Goal: Information Seeking & Learning: Check status

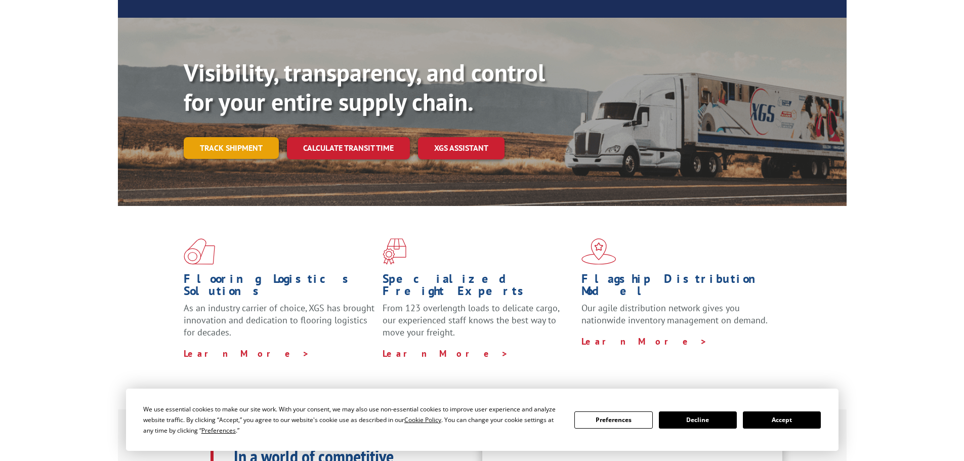
scroll to position [233, 0]
click at [244, 138] on link "Track shipment" at bounding box center [231, 148] width 95 height 21
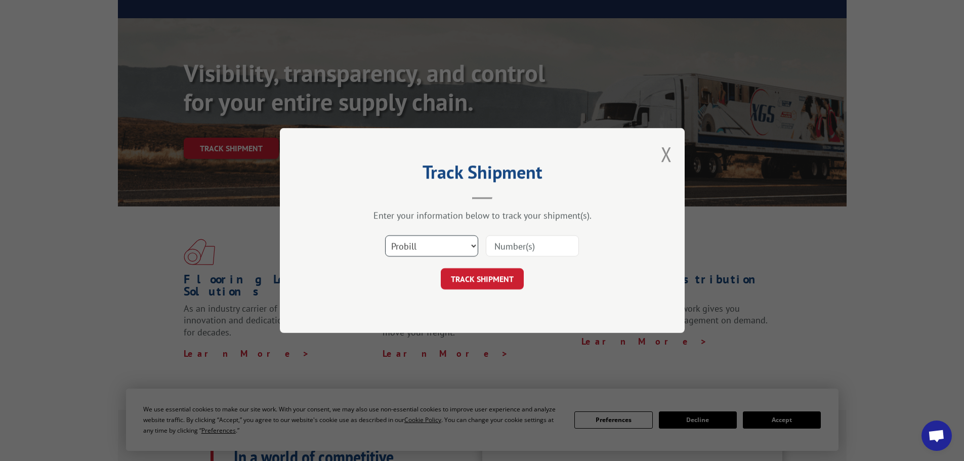
click at [440, 239] on select "Select category... Probill BOL PO" at bounding box center [431, 245] width 93 height 21
select select "po"
click at [385, 235] on select "Select category... Probill BOL PO" at bounding box center [431, 245] width 93 height 21
click at [531, 245] on input at bounding box center [532, 245] width 93 height 21
paste input "02505100"
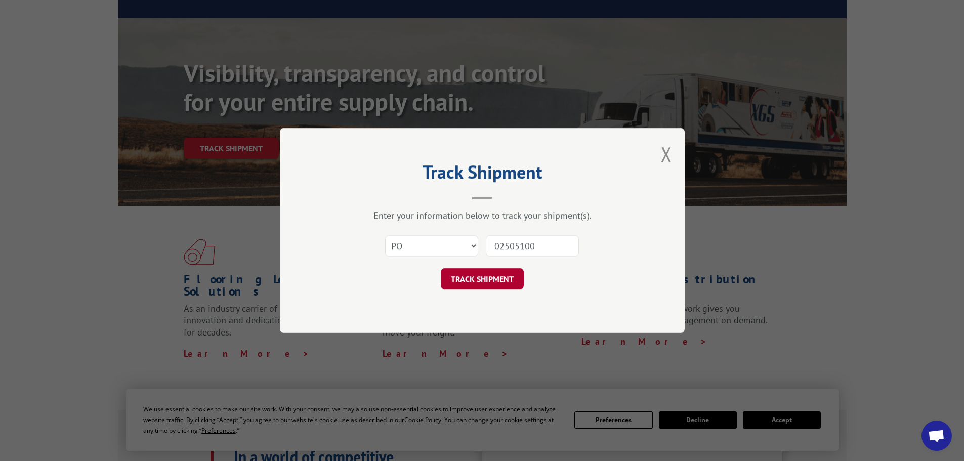
type input "02505100"
click at [512, 285] on button "TRACK SHIPMENT" at bounding box center [482, 278] width 83 height 21
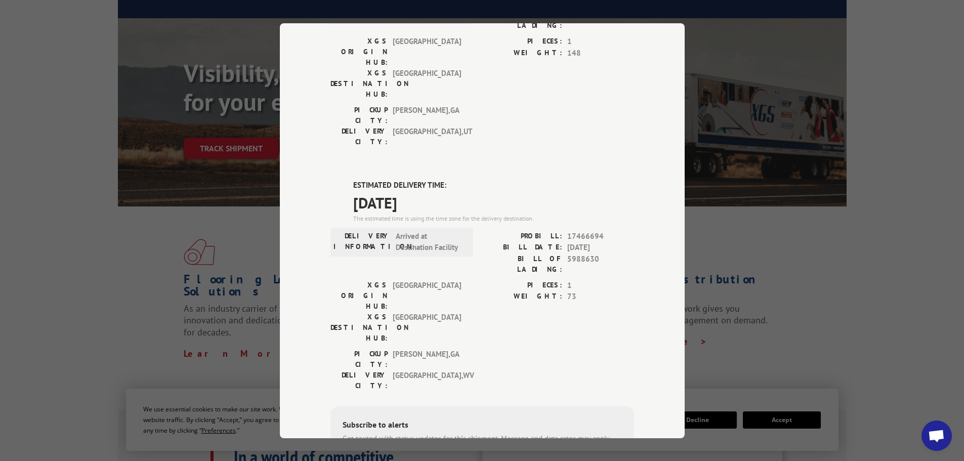
scroll to position [220, 0]
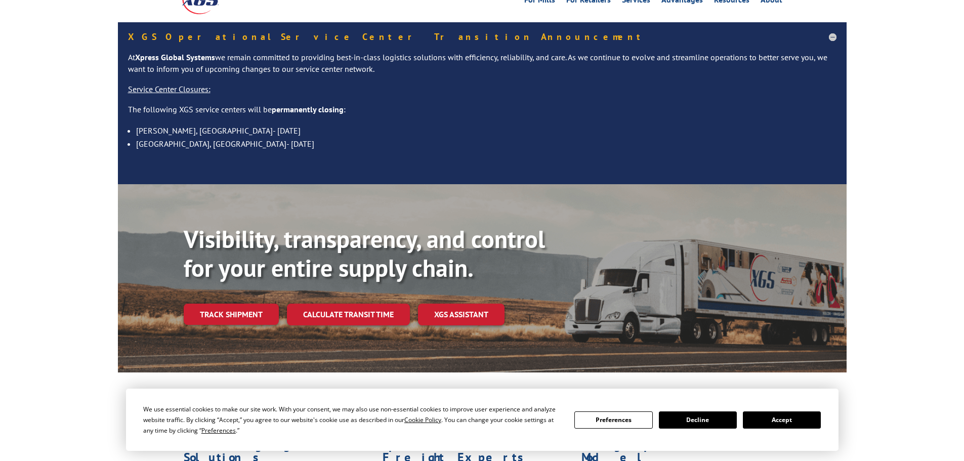
scroll to position [152, 0]
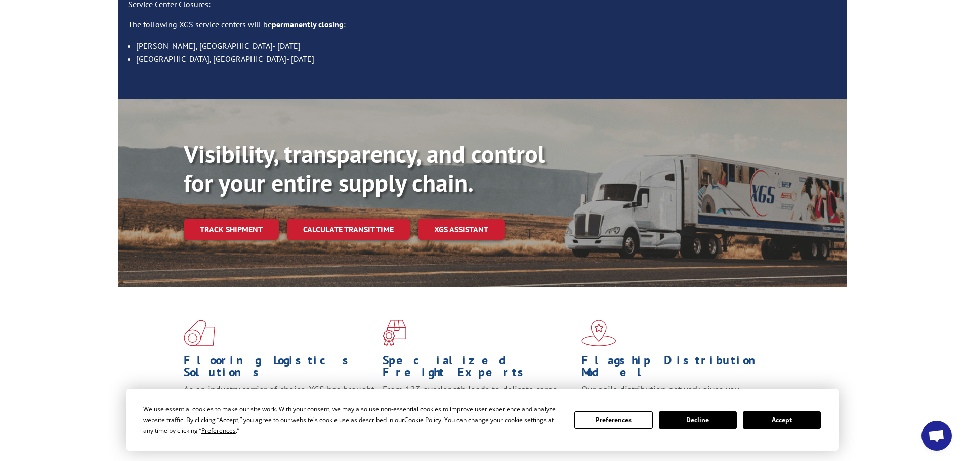
click at [772, 416] on button "Accept" at bounding box center [782, 420] width 78 height 17
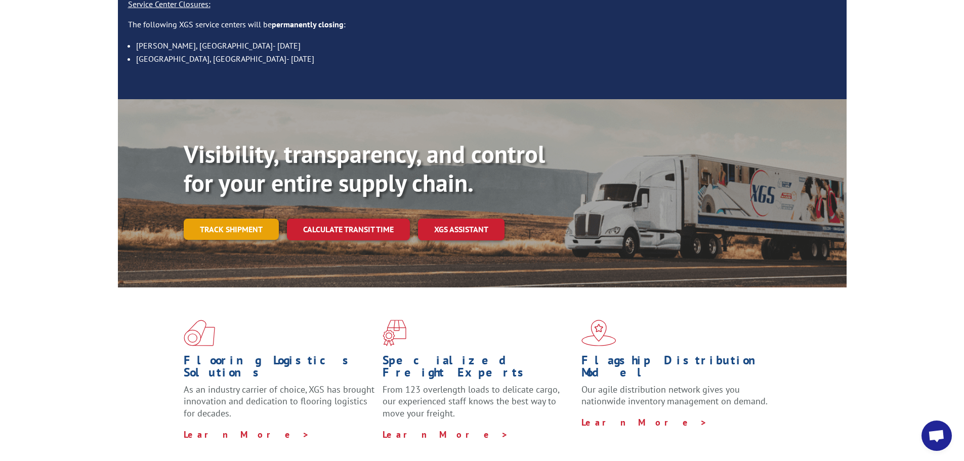
click at [265, 219] on link "Track shipment" at bounding box center [231, 229] width 95 height 21
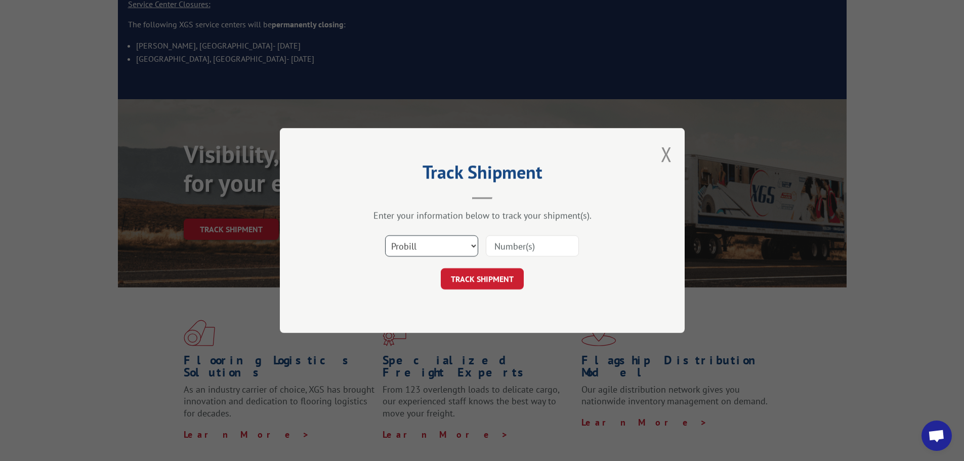
click at [415, 246] on select "Select category... Probill BOL PO" at bounding box center [431, 245] width 93 height 21
click at [385, 235] on select "Select category... Probill BOL PO" at bounding box center [431, 245] width 93 height 21
click at [421, 255] on select "Select category... Probill BOL PO" at bounding box center [431, 245] width 93 height 21
select select "po"
click at [385, 235] on select "Select category... Probill BOL PO" at bounding box center [431, 245] width 93 height 21
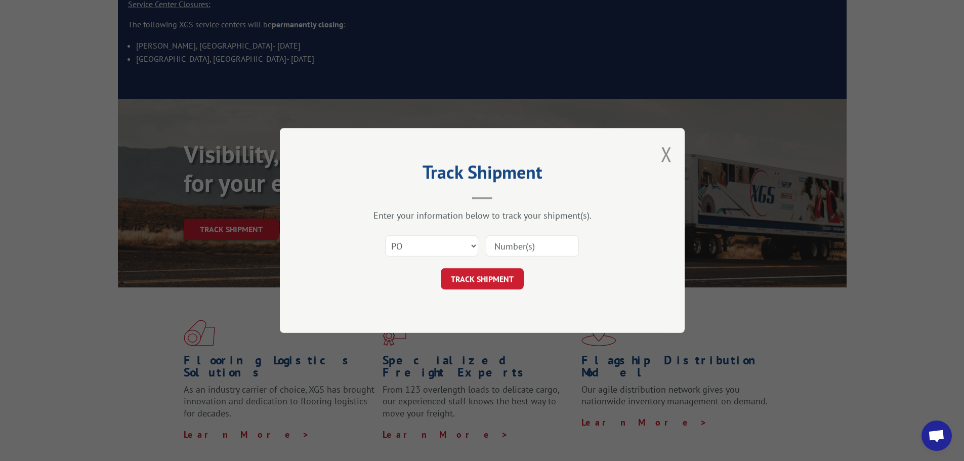
click at [534, 242] on input at bounding box center [532, 245] width 93 height 21
paste input "02505103"
type input "02505103"
click at [508, 287] on button "TRACK SHIPMENT" at bounding box center [482, 278] width 83 height 21
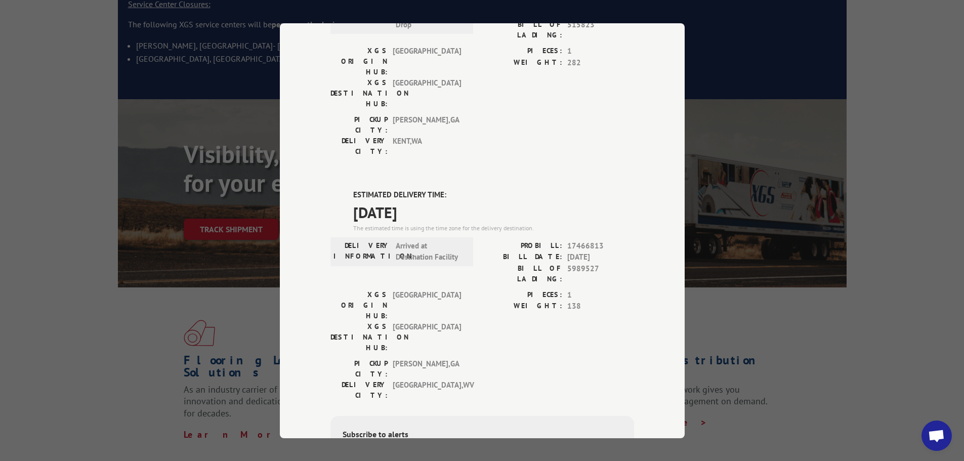
scroll to position [369, 0]
